Goal: Task Accomplishment & Management: Use online tool/utility

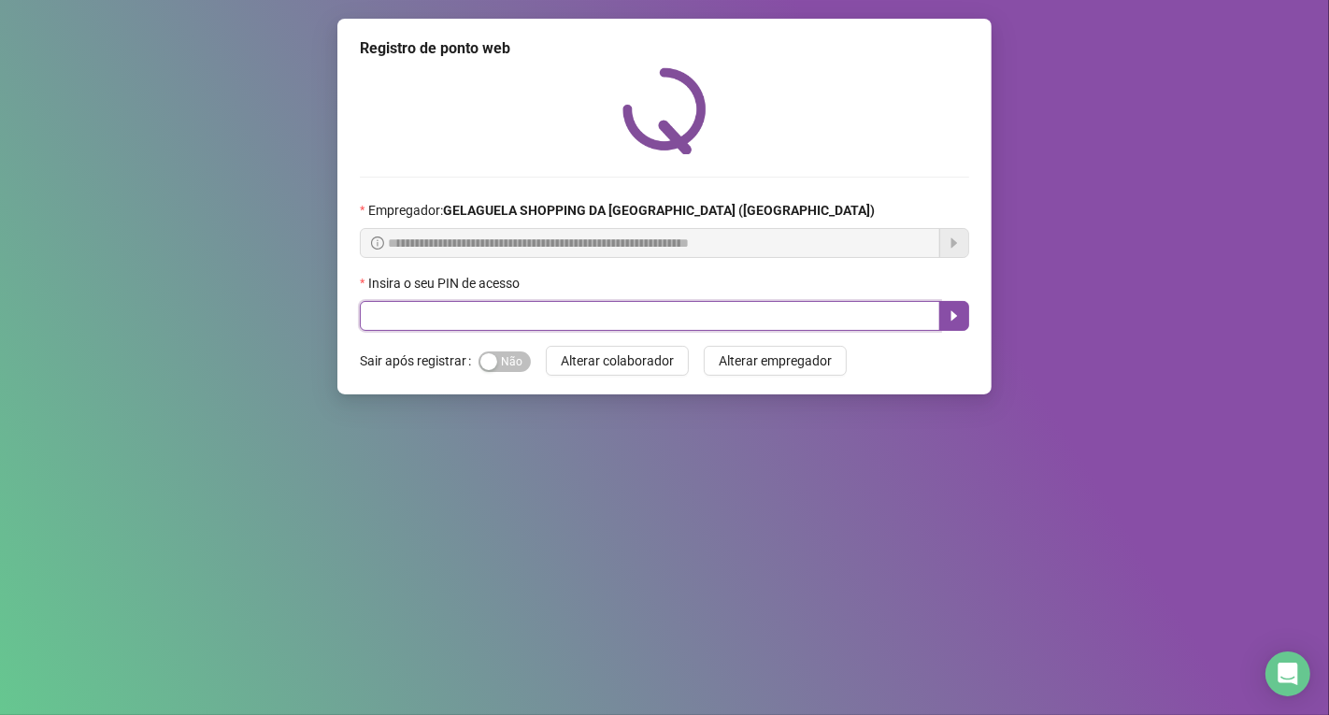
click at [402, 316] on input "text" at bounding box center [650, 316] width 580 height 30
type input "*****"
click at [950, 323] on icon "caret-right" at bounding box center [954, 315] width 15 height 15
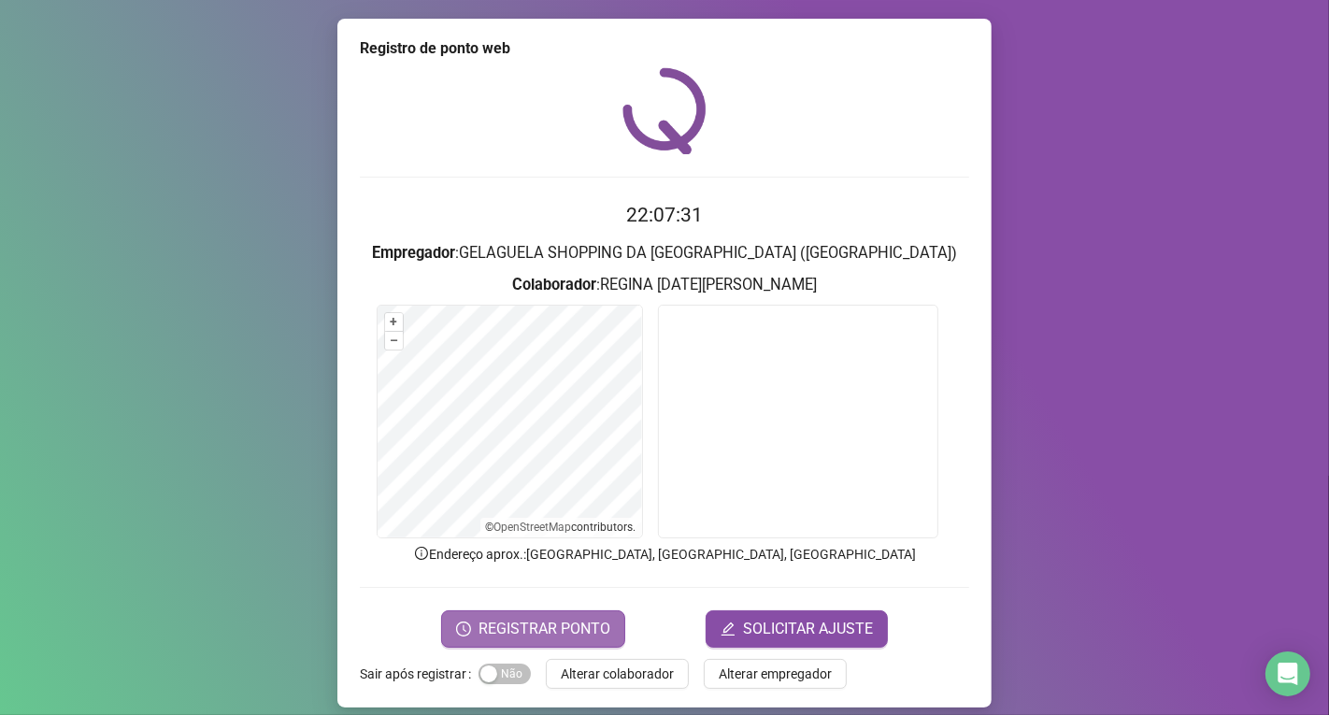
click at [556, 620] on span "REGISTRAR PONTO" at bounding box center [544, 629] width 132 height 22
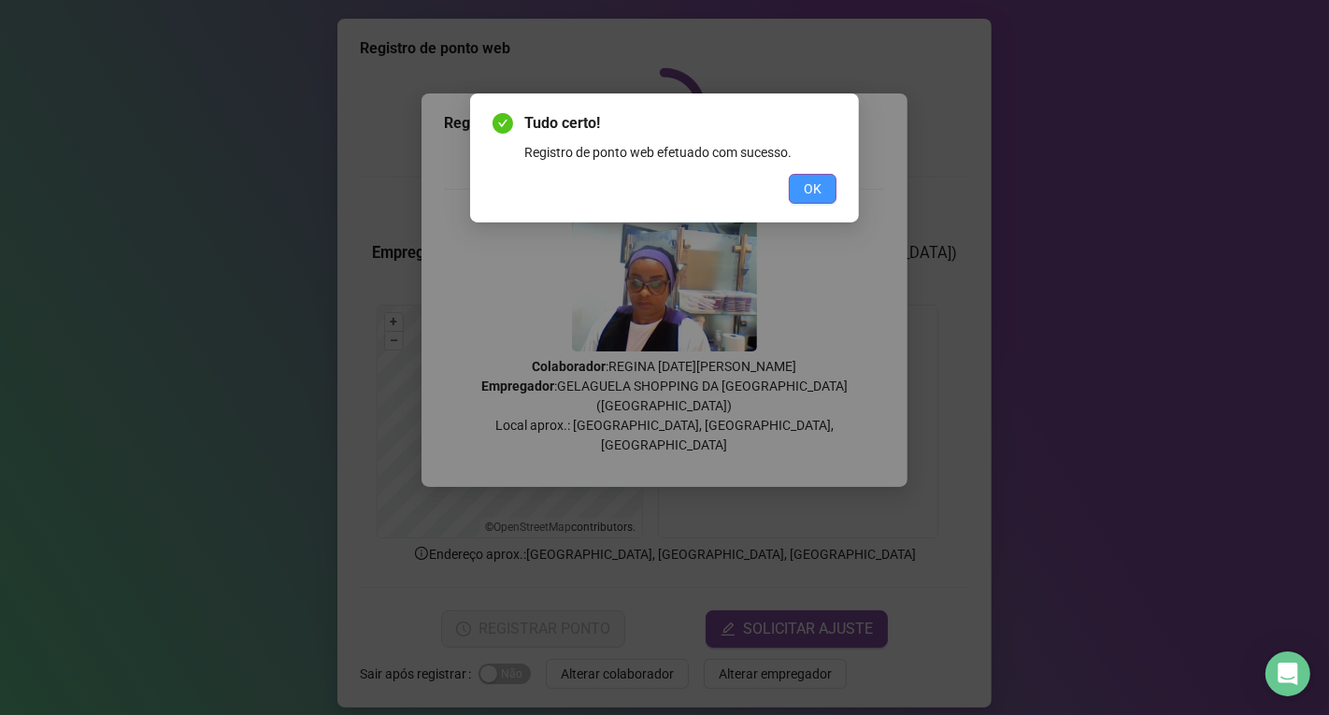
click at [816, 192] on span "OK" at bounding box center [813, 188] width 18 height 21
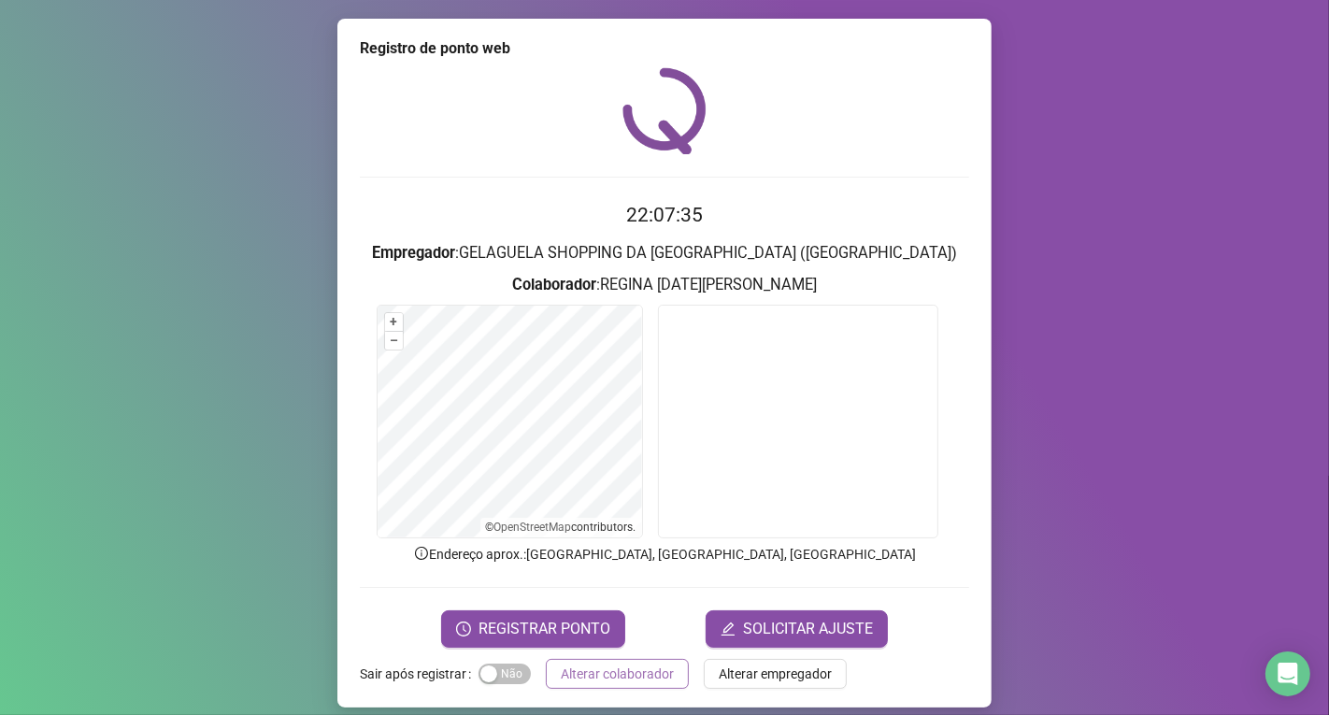
click at [580, 666] on span "Alterar colaborador" at bounding box center [617, 673] width 113 height 21
click at [580, 666] on div "Registro de ponto web 22:07:35 Empregador : GELAGUELA SHOPPING DA [GEOGRAPHIC_D…" at bounding box center [664, 357] width 1329 height 715
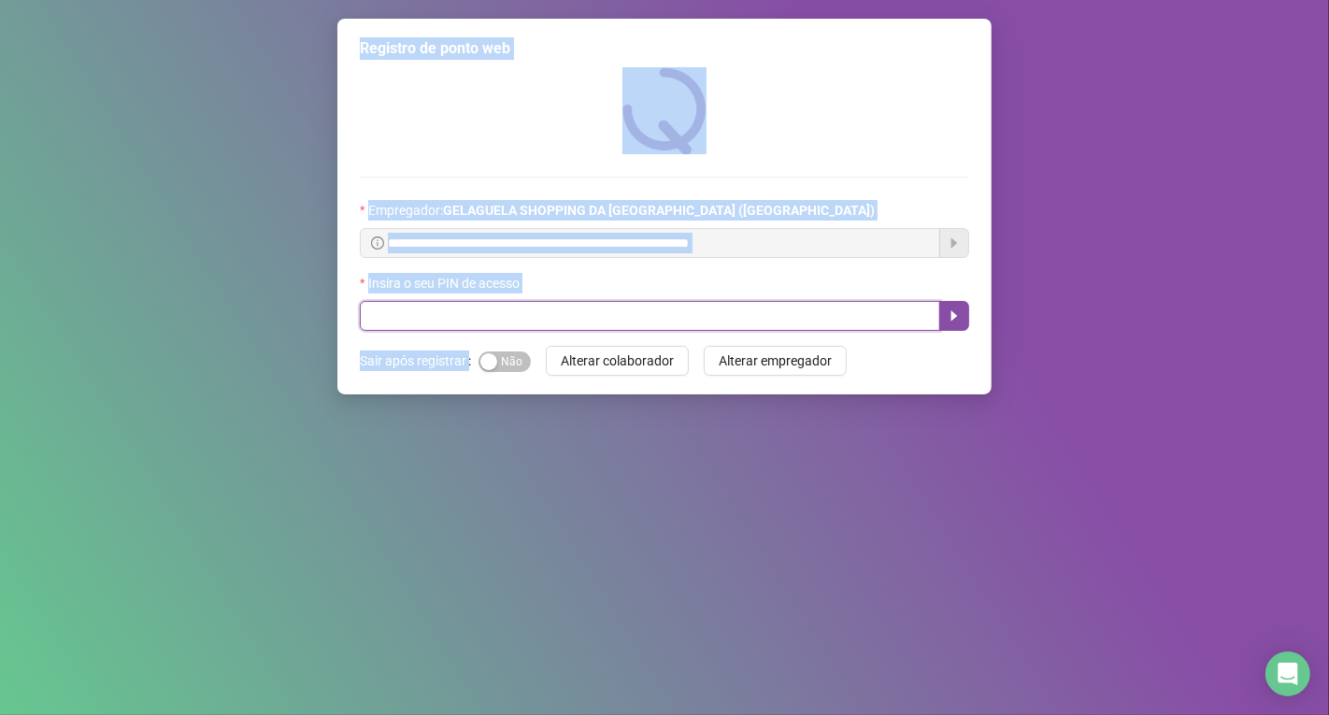
click at [478, 306] on input "text" at bounding box center [650, 316] width 580 height 30
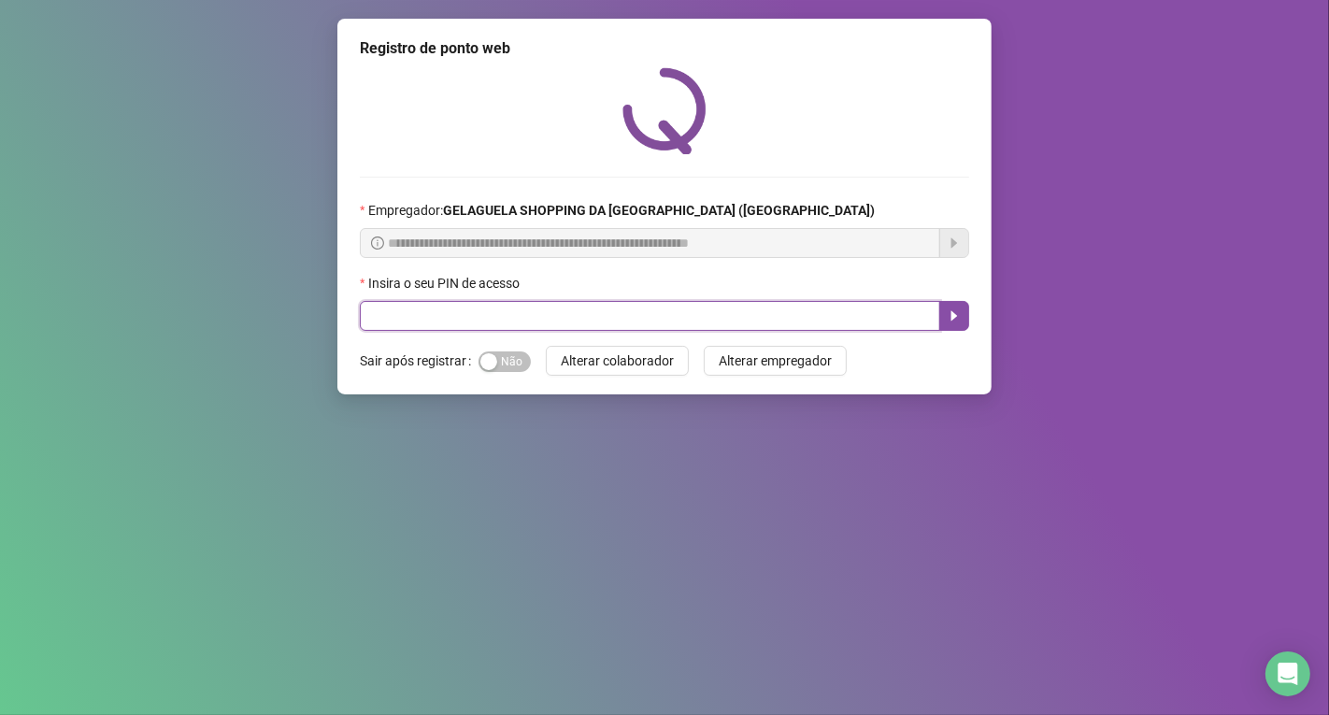
click at [477, 324] on input "text" at bounding box center [650, 316] width 580 height 30
type input "*****"
click at [944, 324] on button "button" at bounding box center [954, 316] width 30 height 30
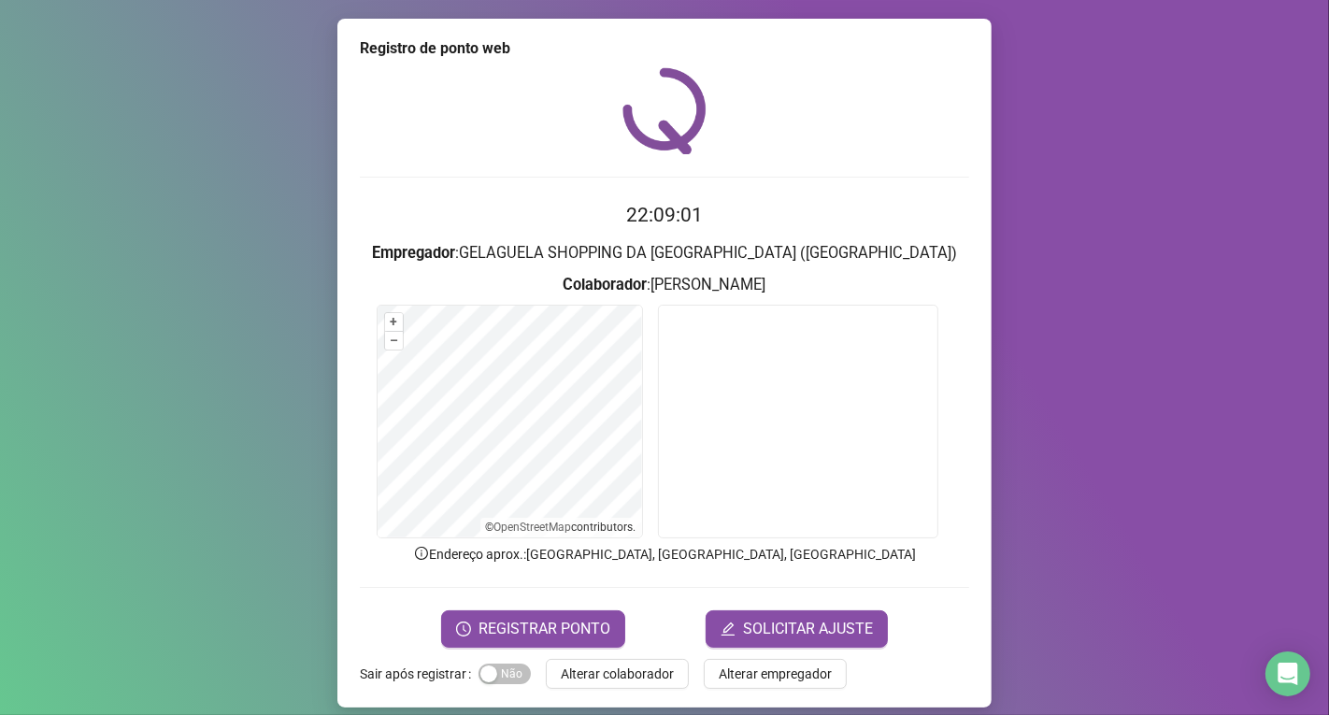
drag, startPoint x: 491, startPoint y: 614, endPoint x: 723, endPoint y: 562, distance: 238.5
click at [491, 614] on button "REGISTRAR PONTO" at bounding box center [533, 628] width 184 height 37
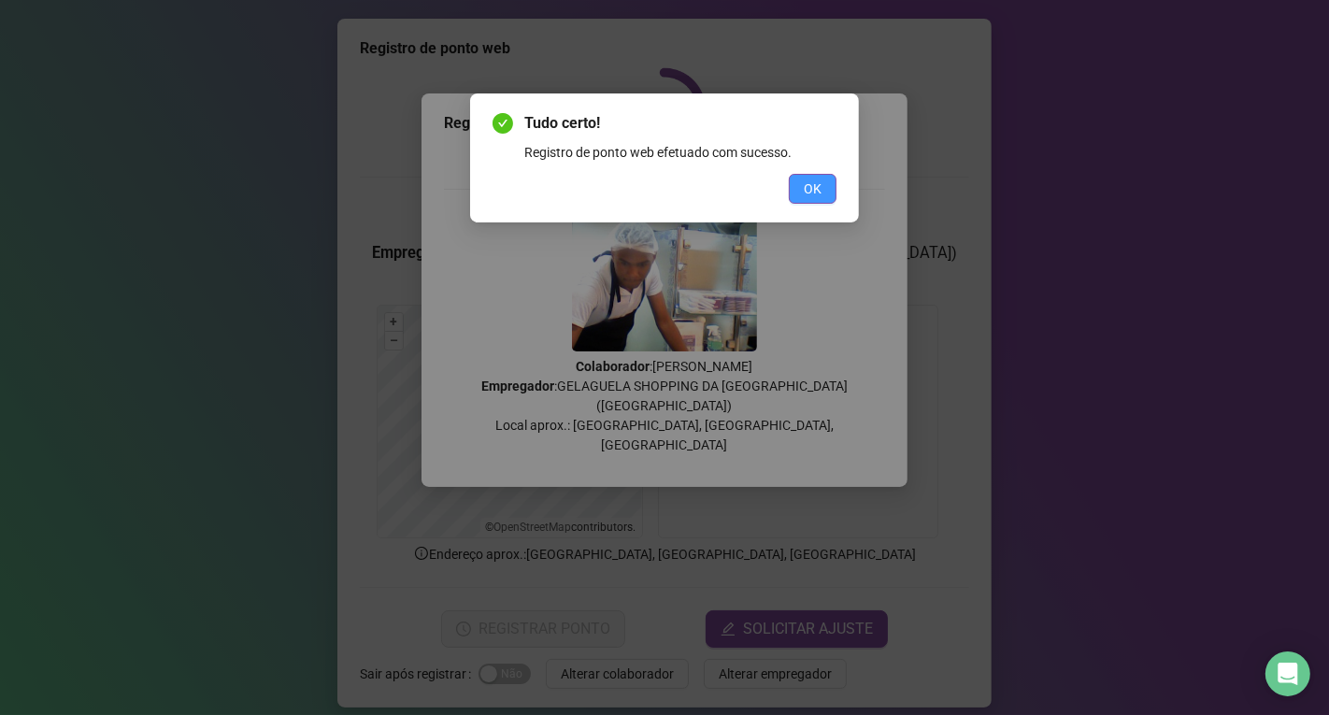
click at [819, 188] on span "OK" at bounding box center [813, 188] width 18 height 21
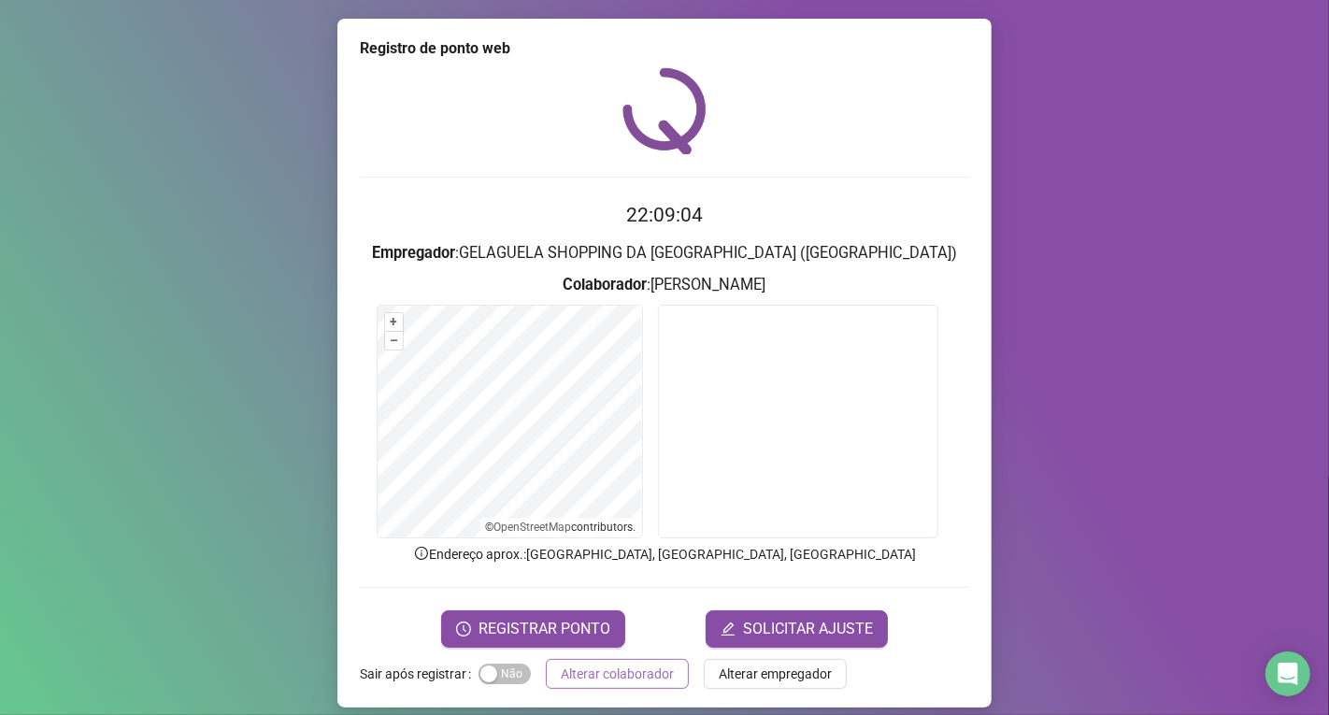
click at [581, 668] on span "Alterar colaborador" at bounding box center [617, 673] width 113 height 21
click at [583, 648] on div "Registro de ponto web 22:09:04 Empregador : GELAGUELA SHOPPING DA [GEOGRAPHIC_D…" at bounding box center [664, 357] width 1329 height 715
